Goal: Information Seeking & Learning: Stay updated

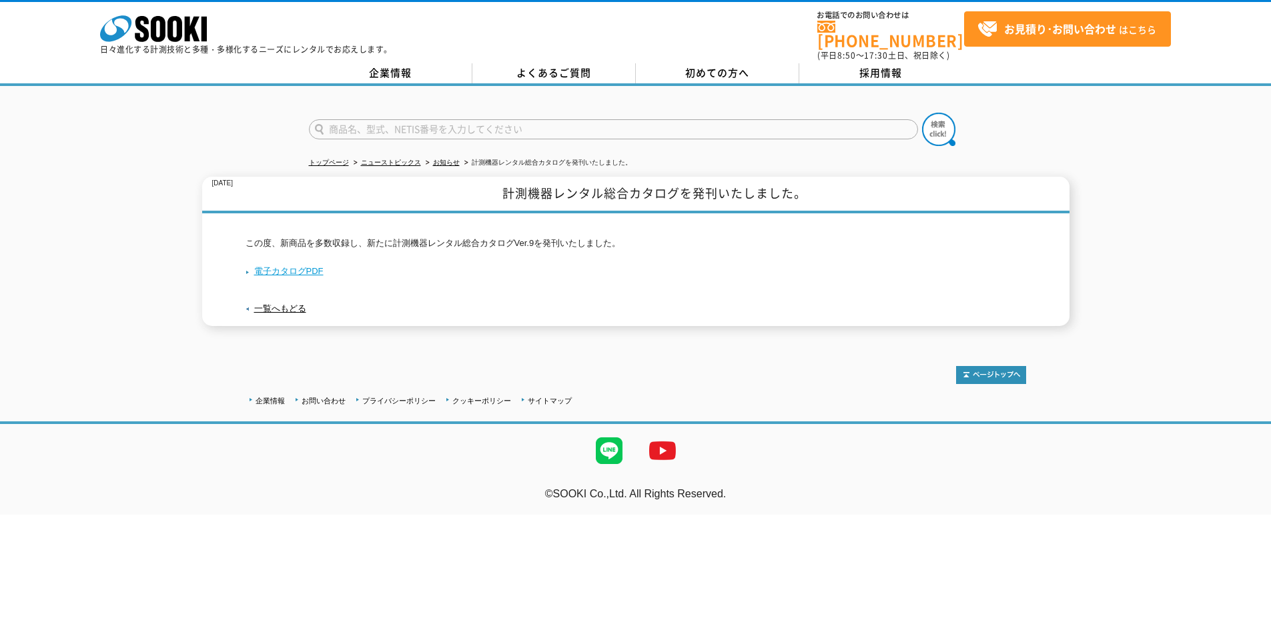
click at [301, 266] on link "電子カタログPDF" at bounding box center [284, 271] width 78 height 10
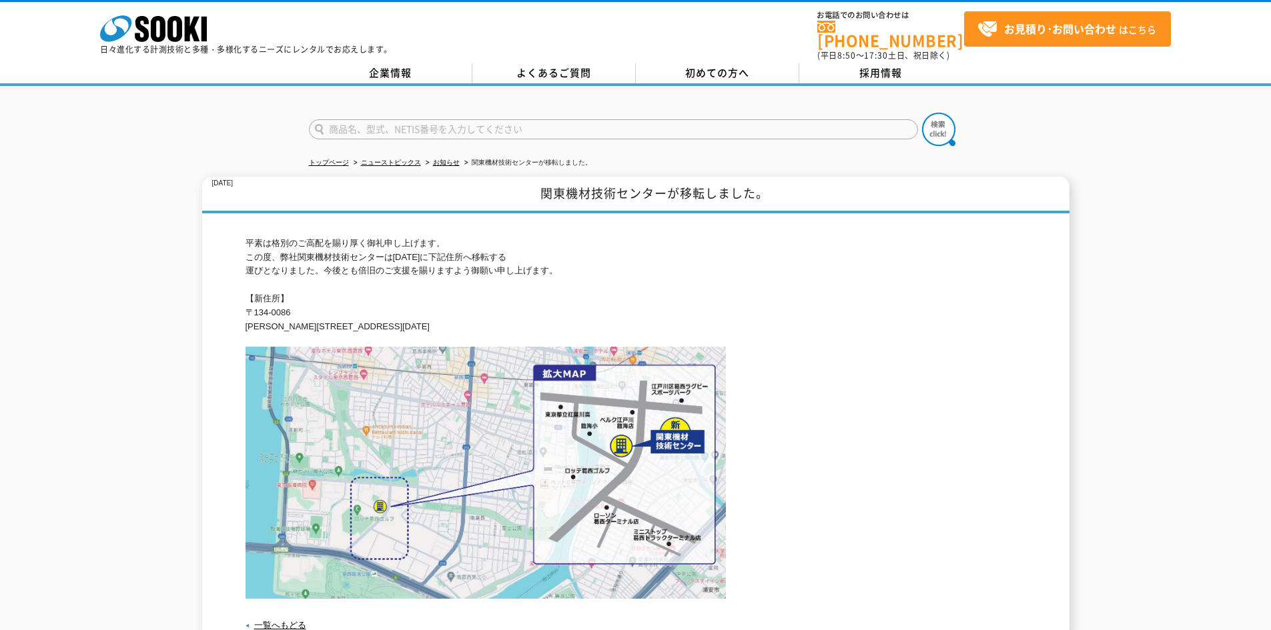
click at [555, 181] on h1 "関東機材技術センターが移転しました。" at bounding box center [635, 195] width 867 height 37
drag, startPoint x: 552, startPoint y: 183, endPoint x: 664, endPoint y: 183, distance: 112.7
click at [664, 183] on h1 "関東機材技術センターが移転しました。" at bounding box center [635, 195] width 867 height 37
click at [652, 213] on div "平素は格別のご高配を賜り厚く御礼申し上げます。 この度、弊社関東機材技術センターは2024年5月20日(月)に下記住所へ移転する 運びとなりました。今後とも倍…" at bounding box center [635, 428] width 780 height 430
